Goal: Task Accomplishment & Management: Use online tool/utility

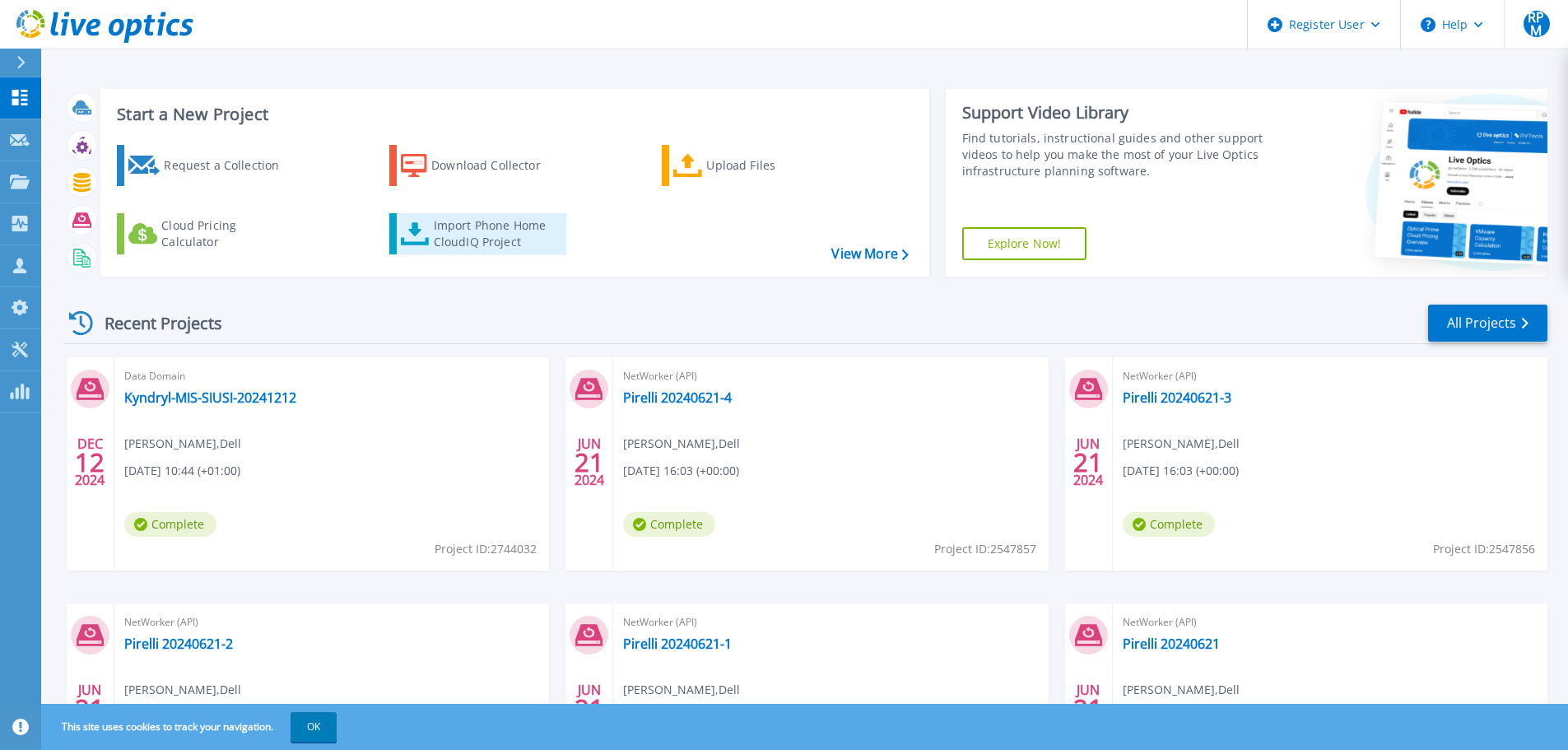
click at [517, 248] on div "Import Phone Home CloudIQ Project" at bounding box center [497, 234] width 128 height 33
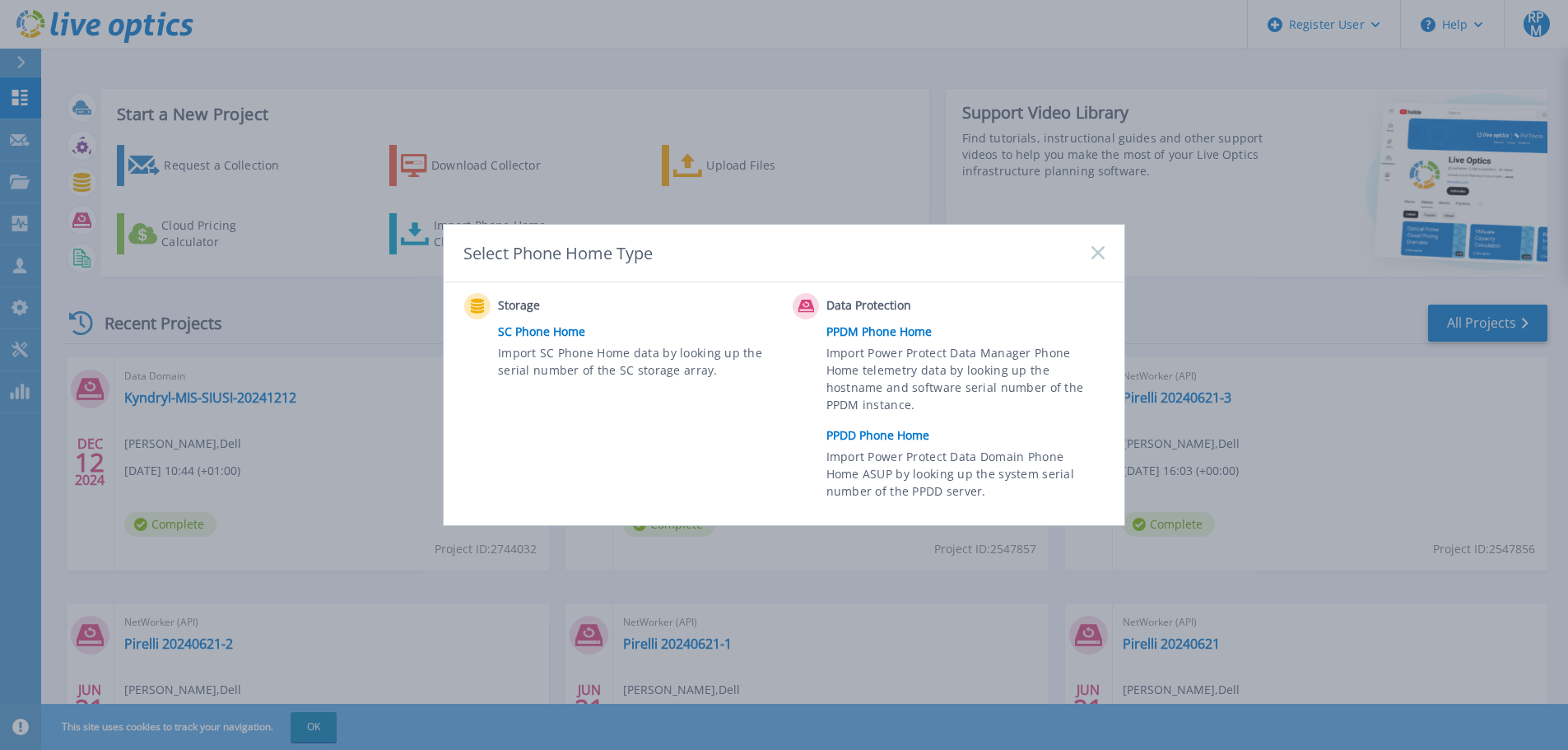
click at [907, 440] on link "PPDD Phone Home" at bounding box center [970, 436] width 286 height 25
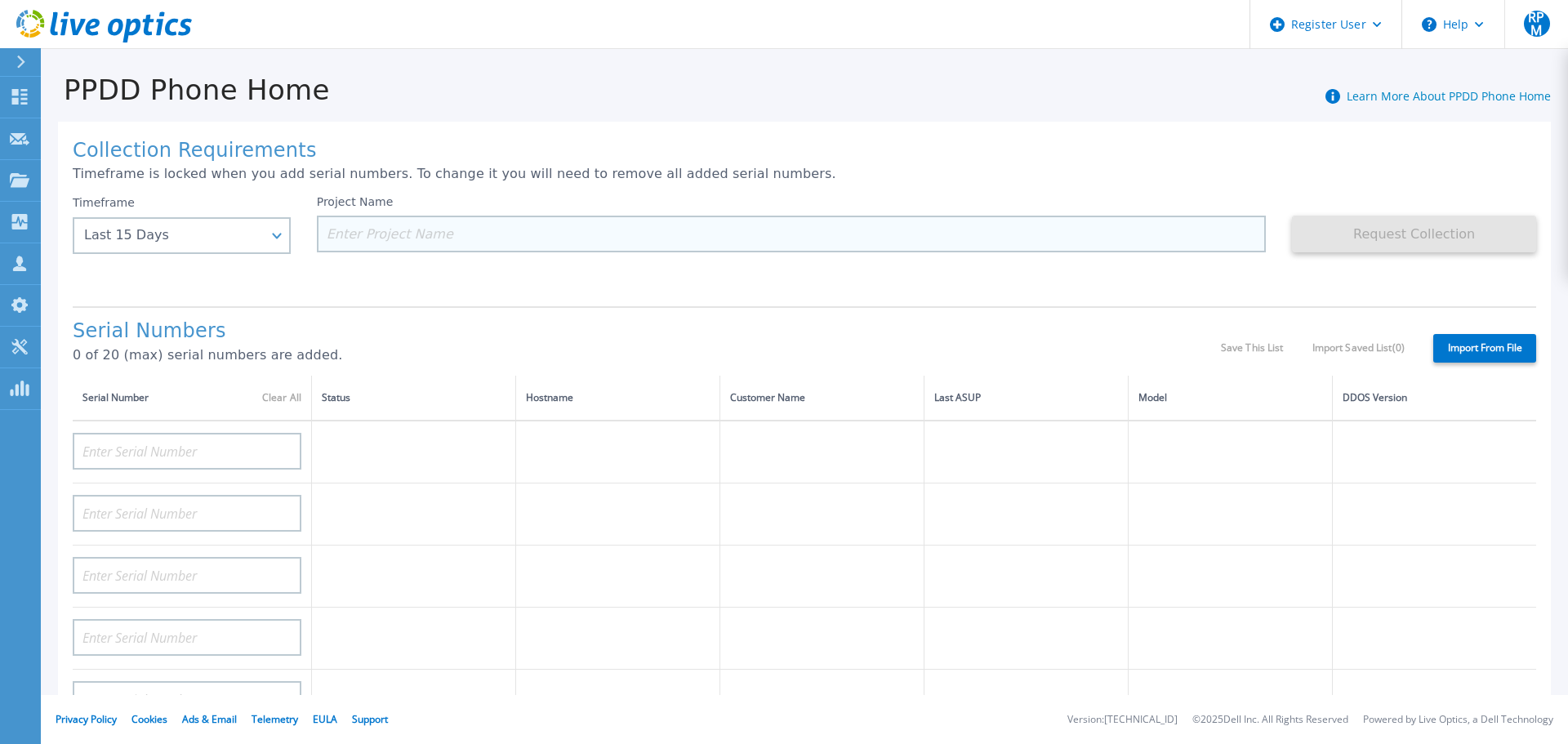
click at [390, 234] on input at bounding box center [792, 234] width 950 height 36
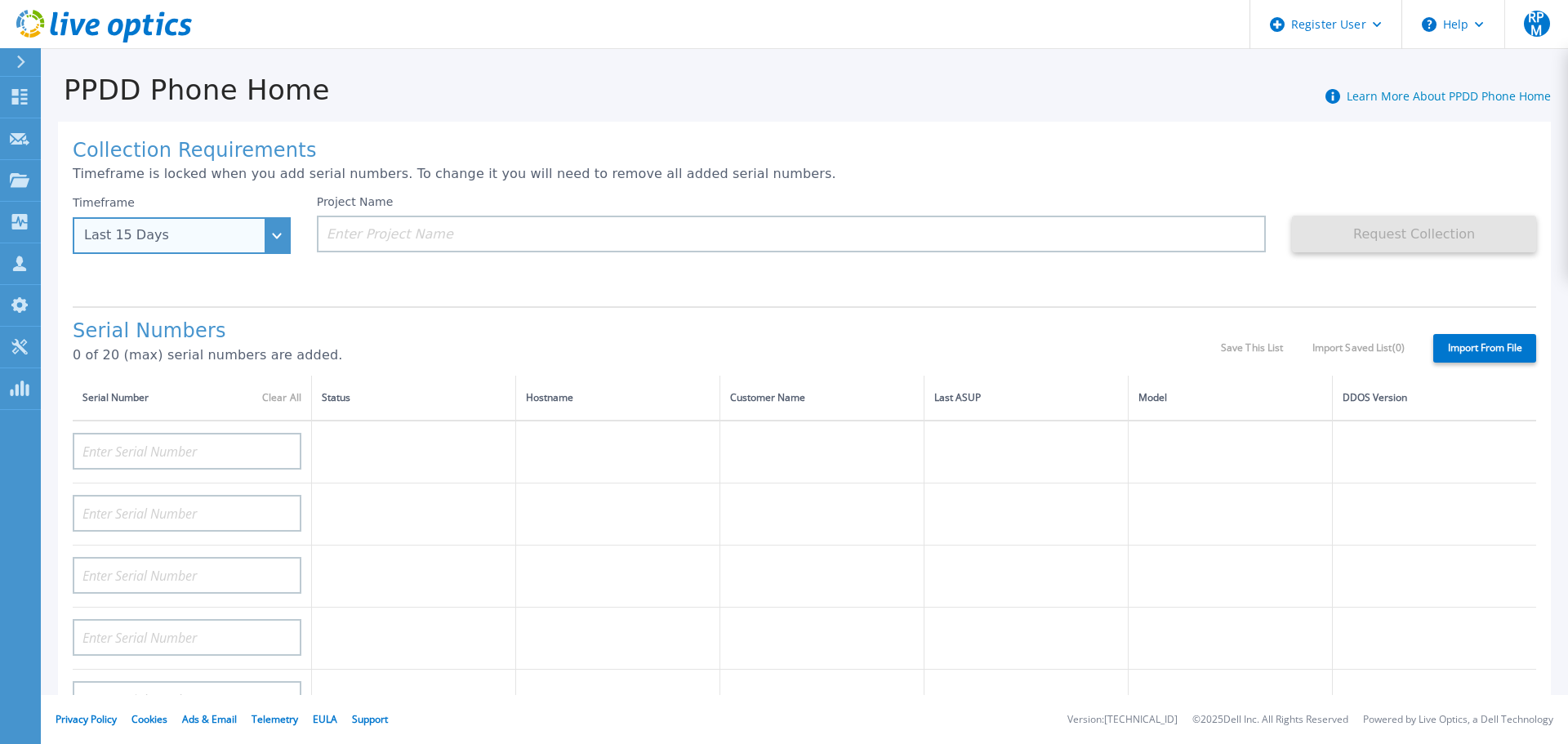
click at [283, 238] on div "Last 15 Days" at bounding box center [182, 235] width 218 height 36
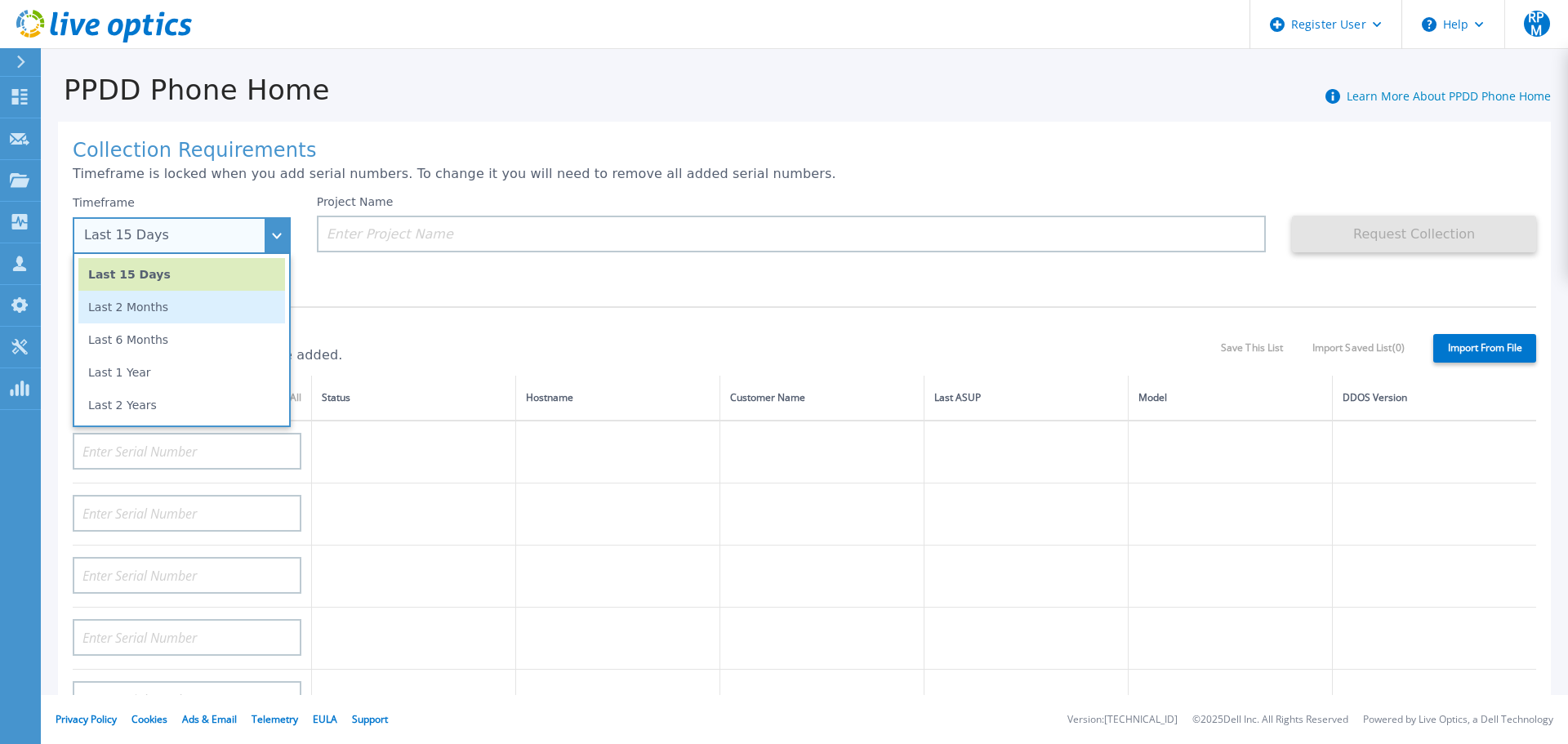
click at [165, 306] on li "Last 2 Months" at bounding box center [182, 307] width 207 height 33
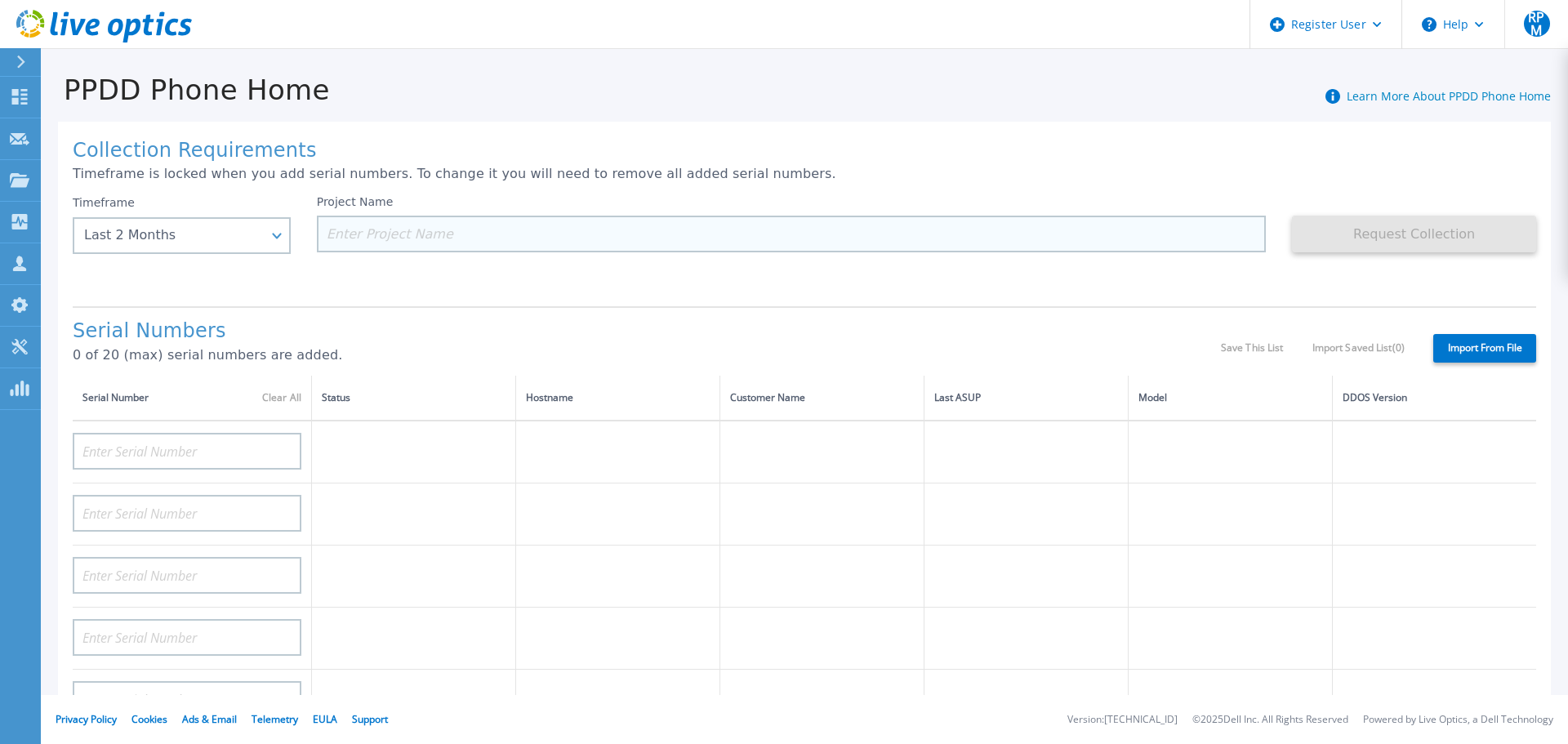
click at [473, 231] on input at bounding box center [792, 234] width 950 height 36
click at [557, 241] on input at bounding box center [792, 234] width 950 height 36
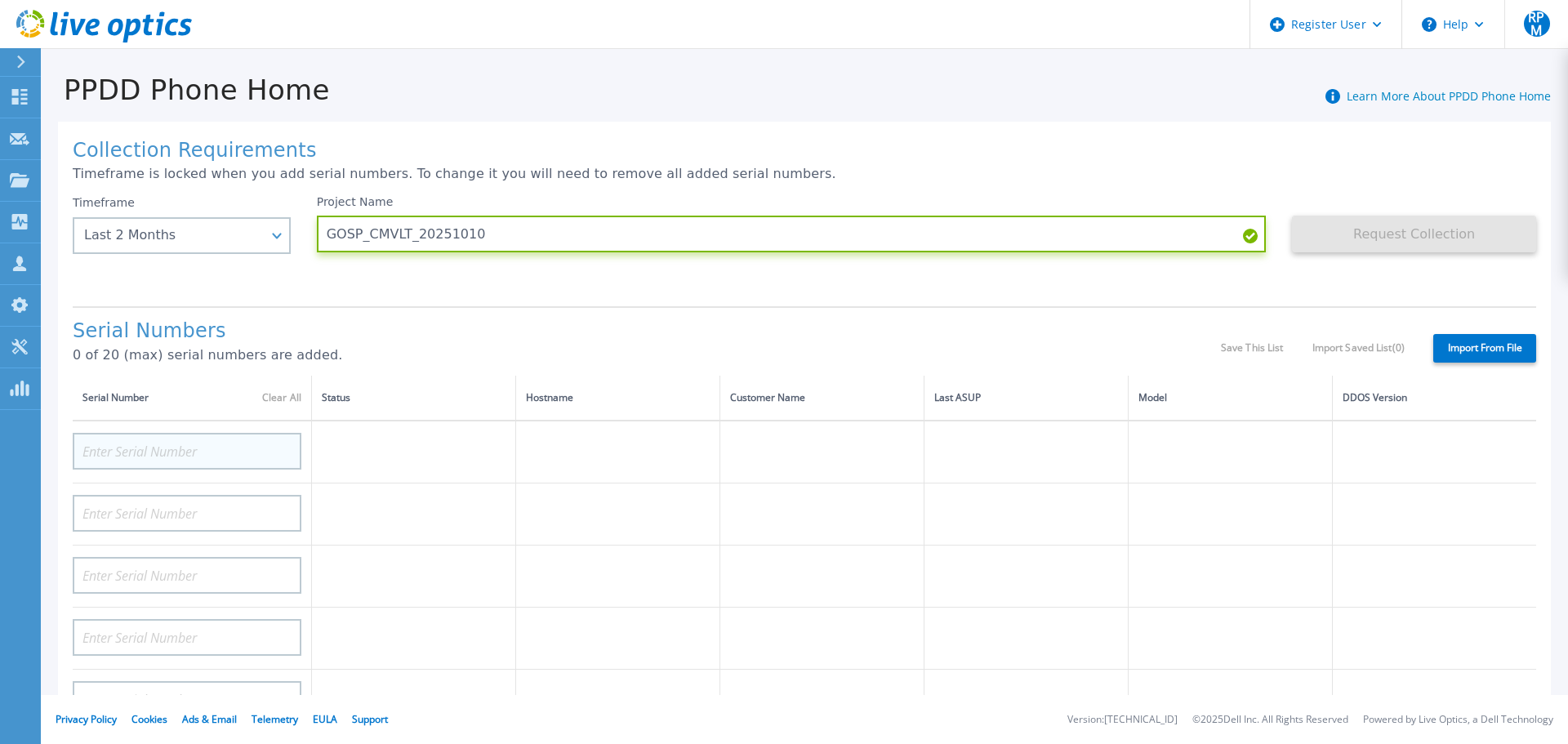
type input "GOSP_CMVLT_20251010"
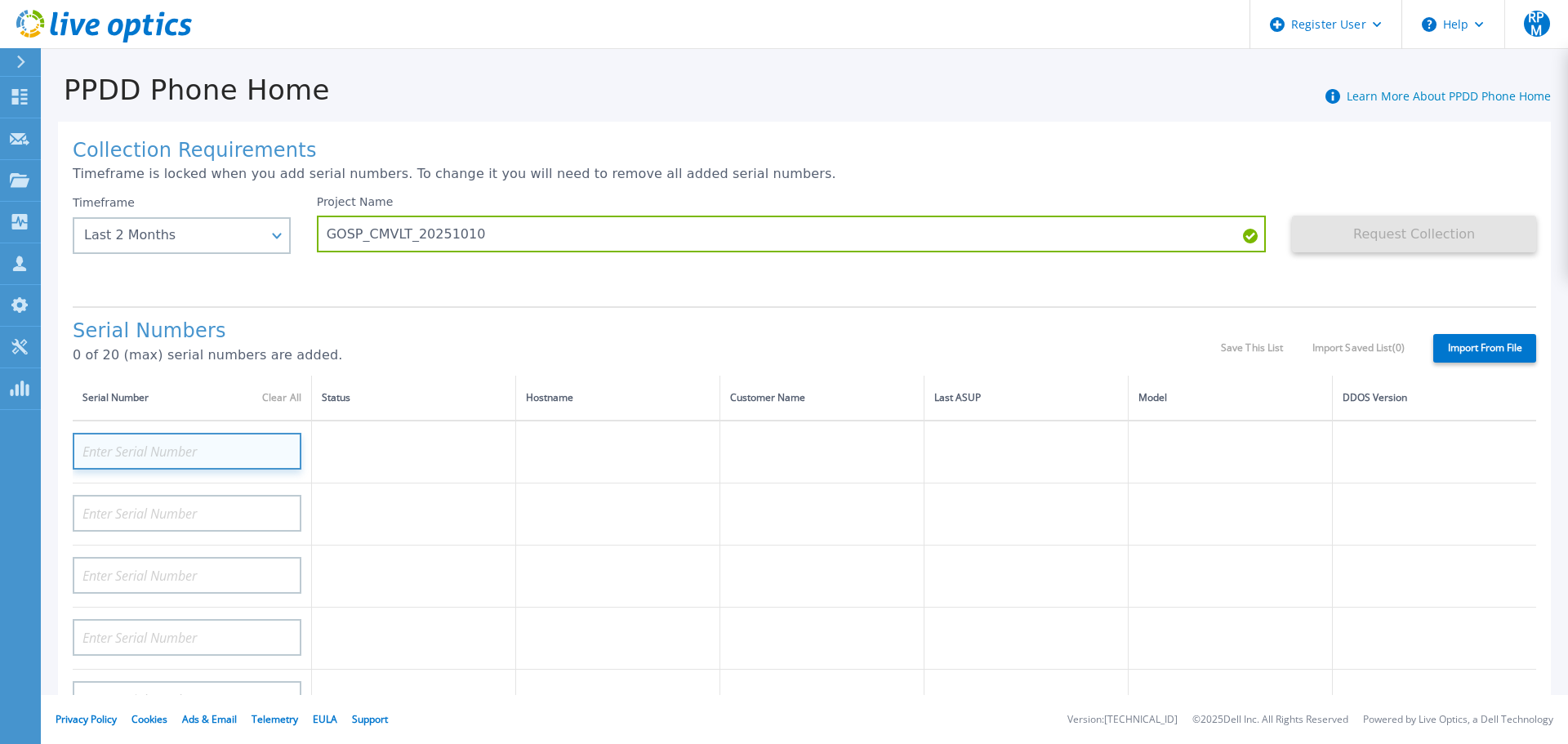
click at [186, 445] on input at bounding box center [186, 451] width 229 height 36
click at [234, 448] on input at bounding box center [186, 451] width 229 height 36
paste input "CRK00244317710"
type input "CRK00244317710"
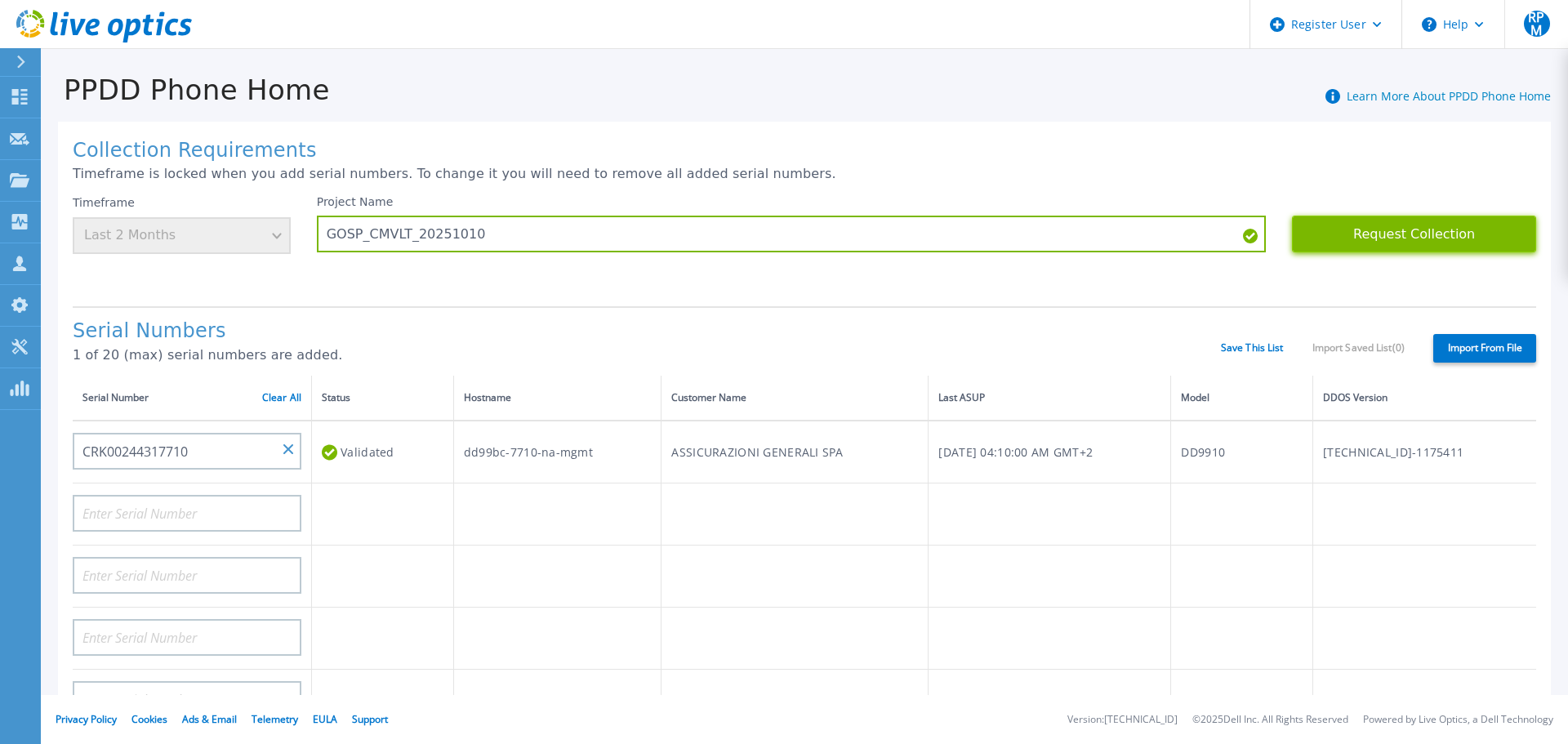
click at [1391, 232] on button "Request Collection" at bounding box center [1413, 234] width 244 height 36
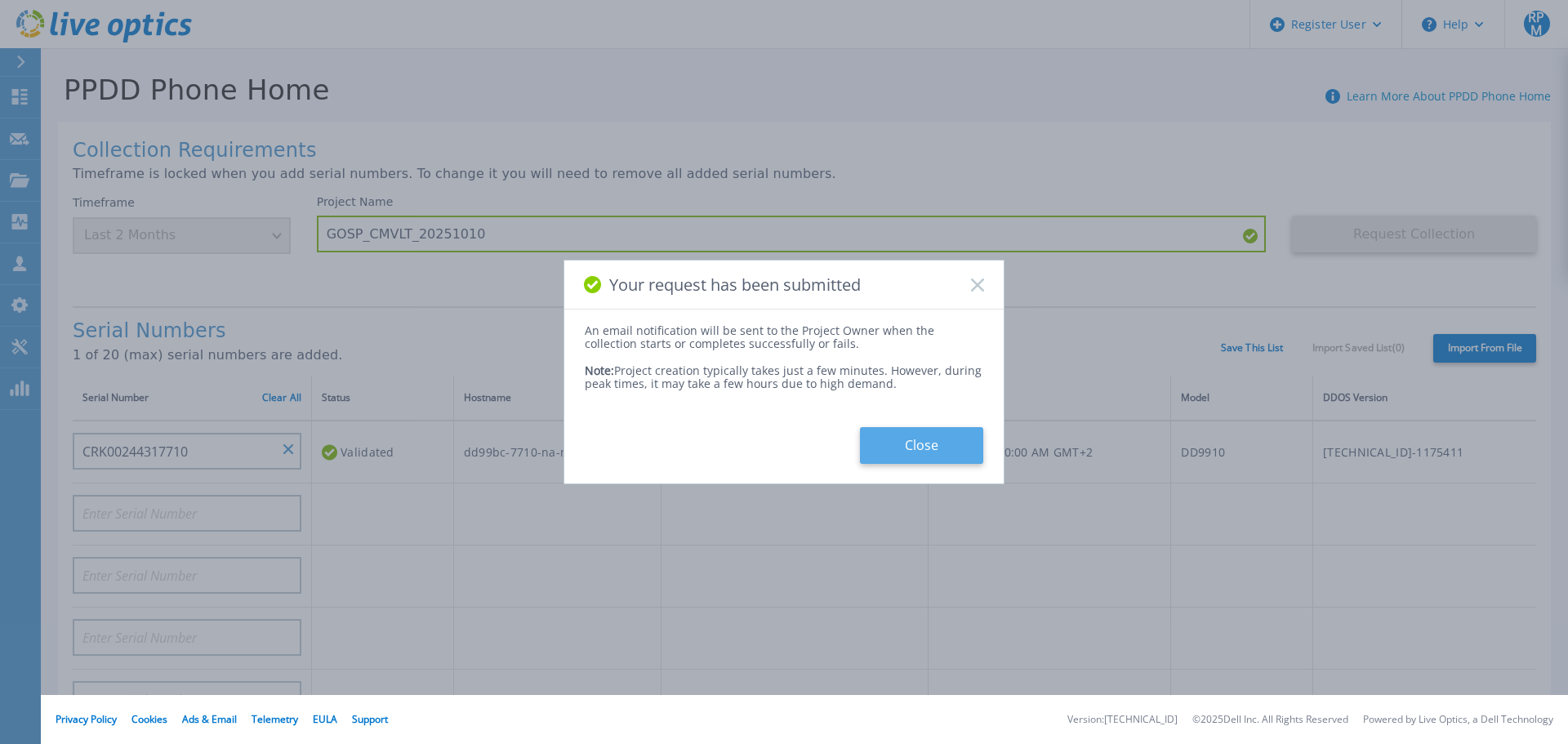
click at [933, 443] on button "Close" at bounding box center [922, 446] width 123 height 36
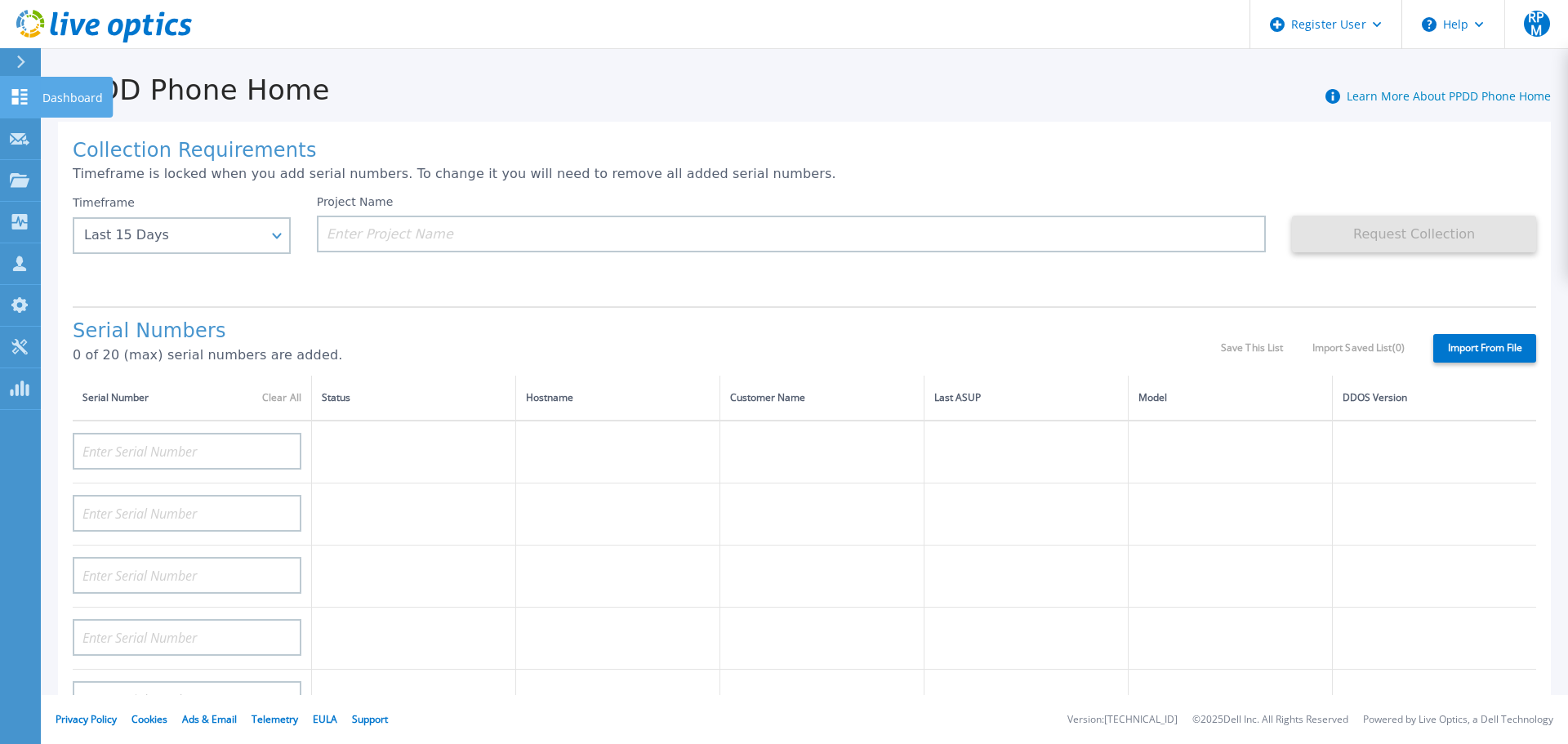
click at [84, 91] on p "Dashboard" at bounding box center [72, 98] width 60 height 42
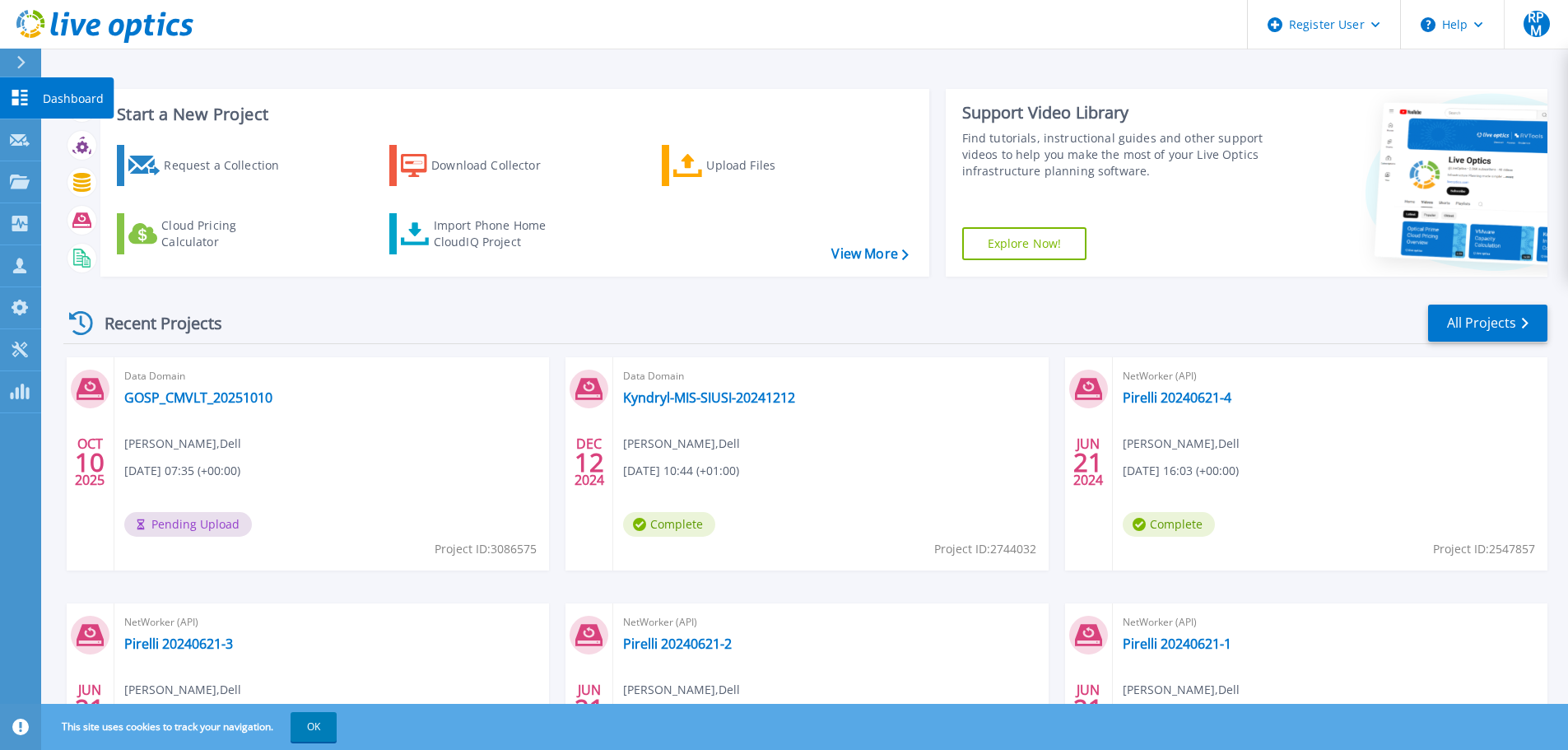
click at [57, 93] on p "Dashboard" at bounding box center [72, 98] width 61 height 42
click at [199, 394] on link "GOSP_CMVLT_20251010" at bounding box center [199, 397] width 148 height 16
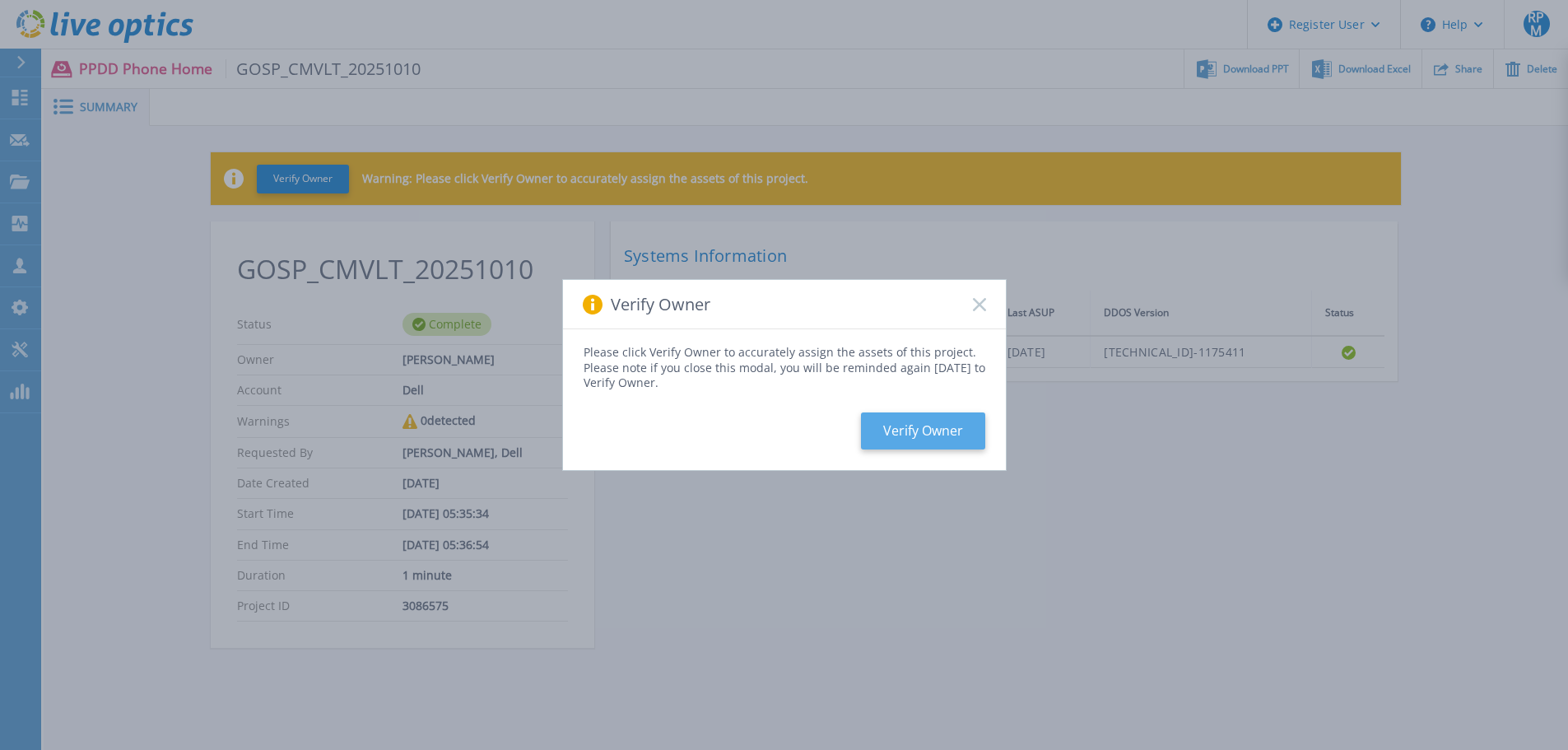
click at [942, 438] on button "Verify Owner" at bounding box center [923, 431] width 124 height 37
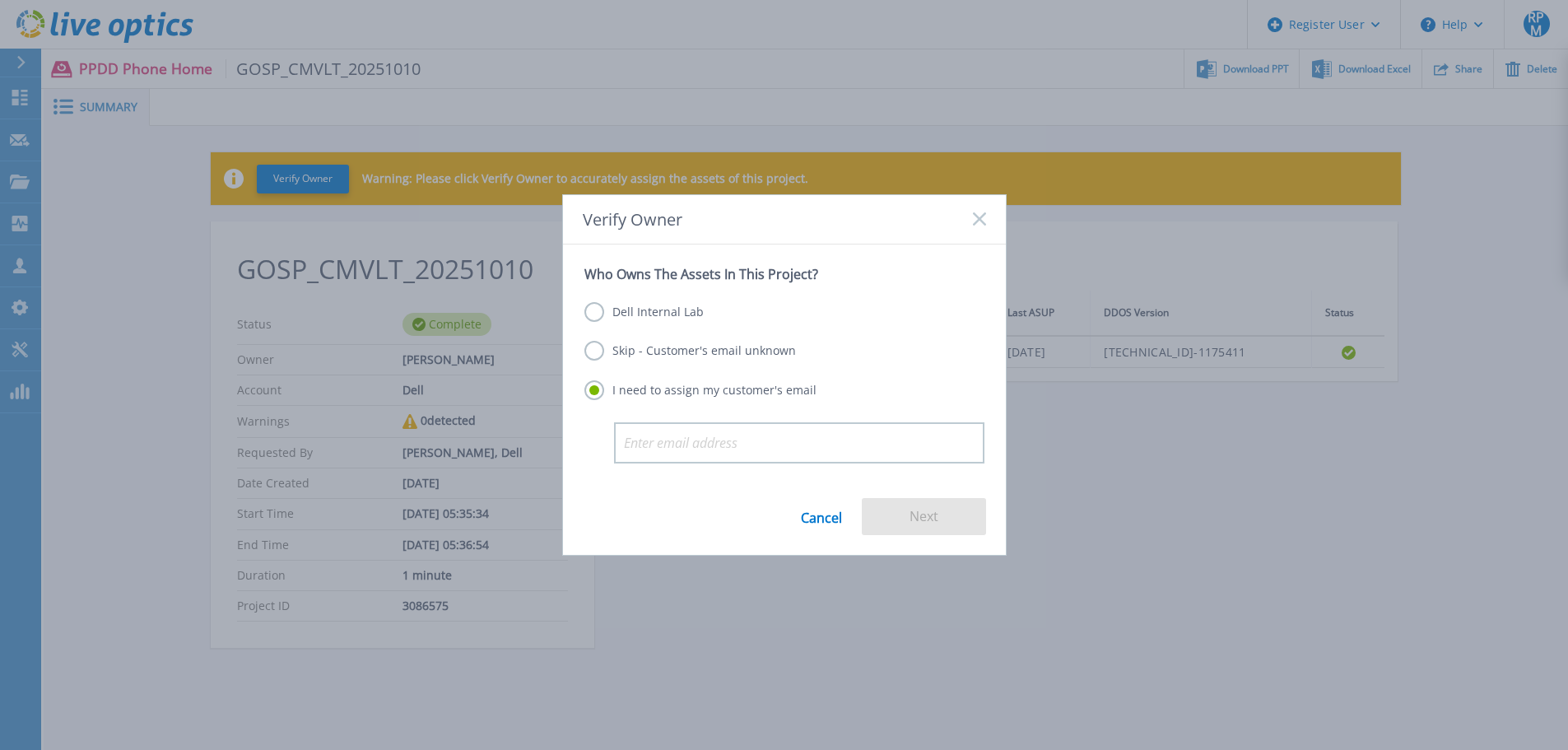
click at [597, 316] on label "Dell Internal Lab" at bounding box center [645, 312] width 120 height 20
click at [0, 0] on input "Dell Internal Lab" at bounding box center [0, 0] width 0 height 0
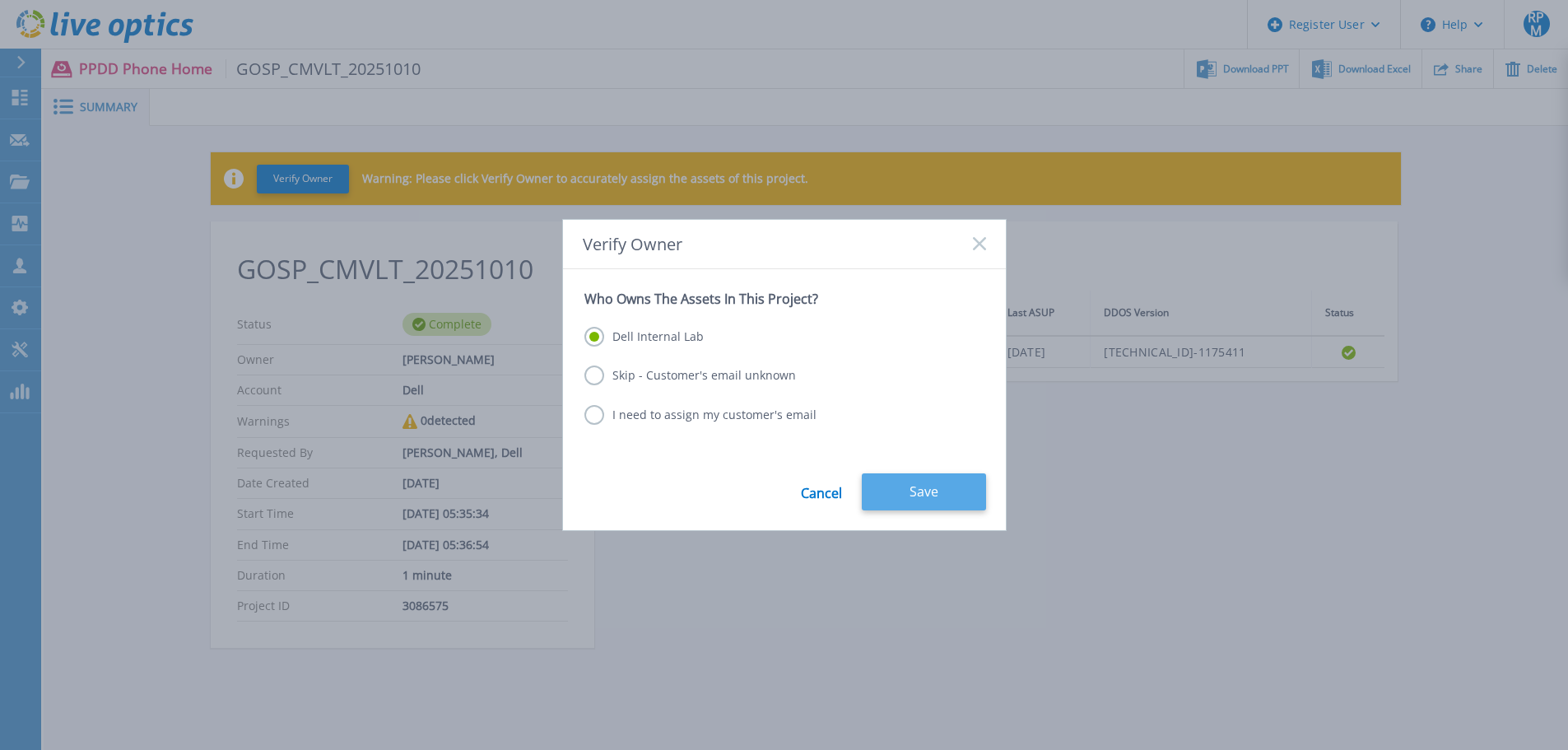
click at [910, 488] on button "Save" at bounding box center [923, 492] width 124 height 37
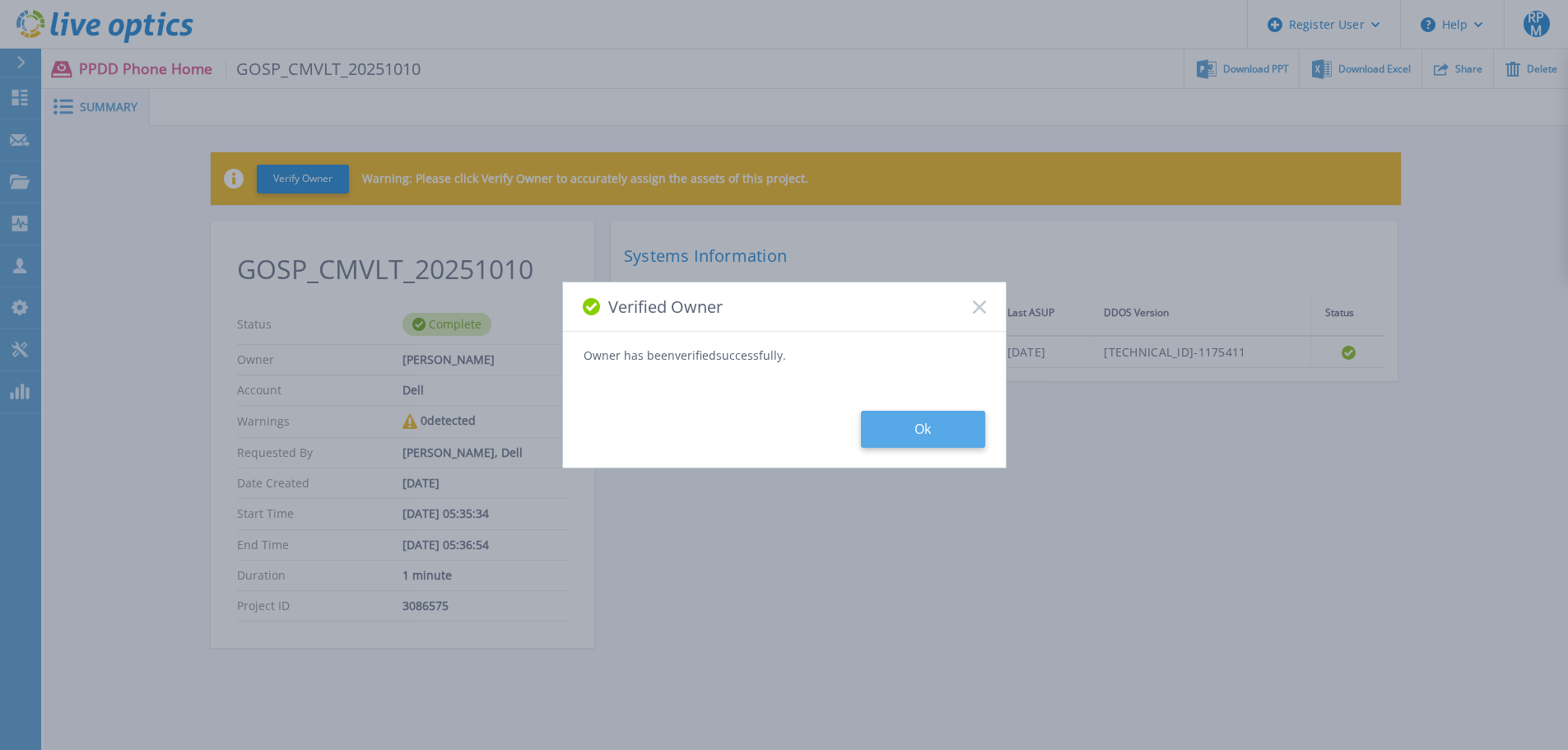
click at [937, 427] on button "Ok" at bounding box center [923, 429] width 124 height 37
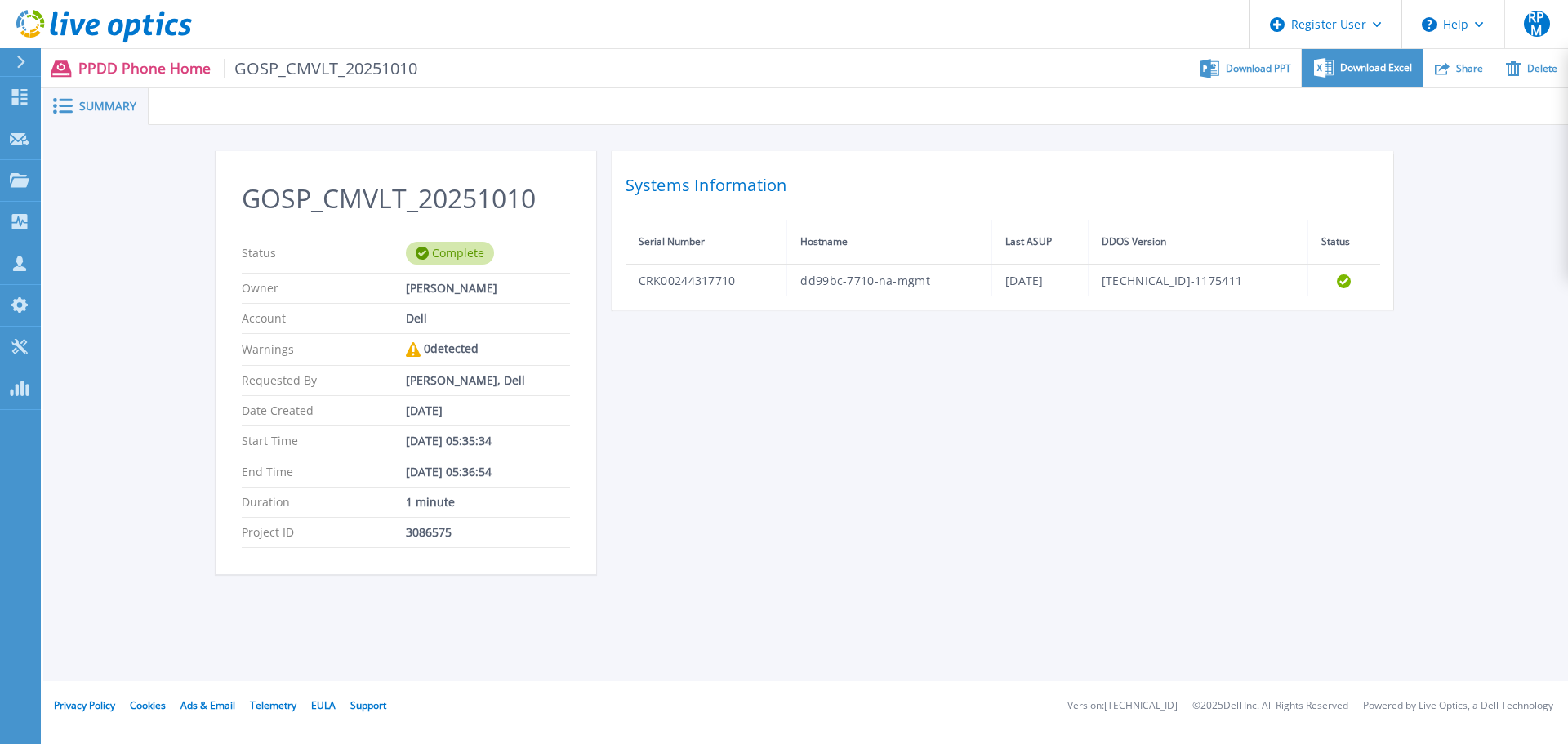
click at [1361, 70] on span "Download Excel" at bounding box center [1376, 68] width 72 height 10
click at [1256, 75] on div "Download PPT" at bounding box center [1244, 68] width 114 height 38
